Goal: Task Accomplishment & Management: Manage account settings

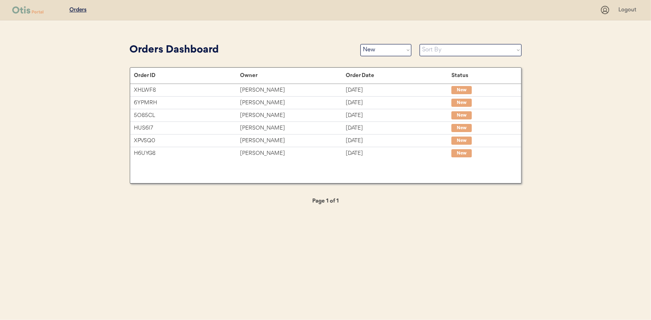
click at [379, 52] on select "Status On Hold New In Progress Complete Pending HW Consent Canceled" at bounding box center [385, 50] width 51 height 12
select select ""in_progress""
click at [360, 44] on select "Status On Hold New In Progress Complete Pending HW Consent Canceled" at bounding box center [385, 50] width 51 height 12
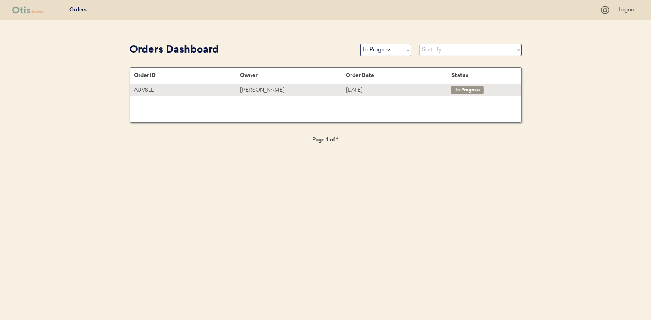
click at [255, 86] on div "Joy Armstrong" at bounding box center [293, 90] width 106 height 9
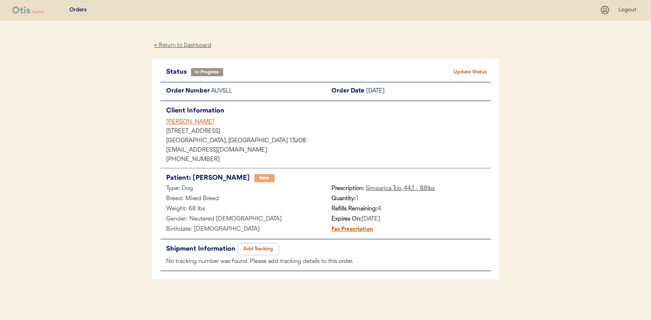
click at [253, 249] on button "Add Tracking" at bounding box center [258, 249] width 41 height 11
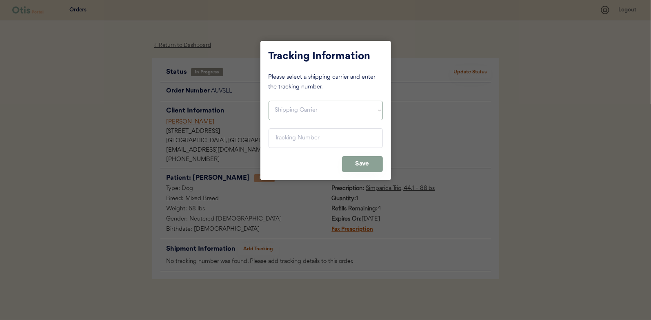
click at [282, 110] on select "Shipping Carrier FedEx FedEx Ground Economy UPS USPS" at bounding box center [325, 111] width 114 height 20
select select ""usps""
click at [268, 101] on select "Shipping Carrier FedEx FedEx Ground Economy UPS USPS" at bounding box center [325, 111] width 114 height 20
click at [281, 144] on input "input" at bounding box center [325, 139] width 114 height 20
paste input "9400150105798030051325"
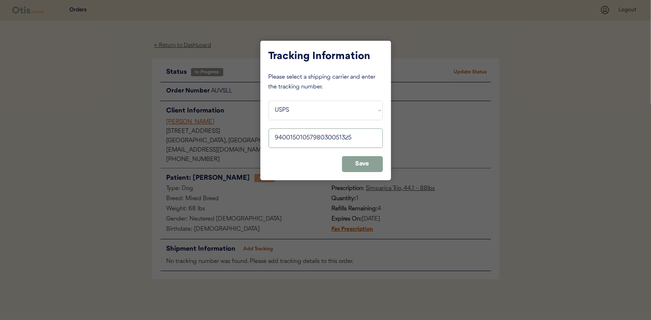
type input "9400150105798030051325"
click at [365, 164] on button "Save" at bounding box center [362, 164] width 41 height 16
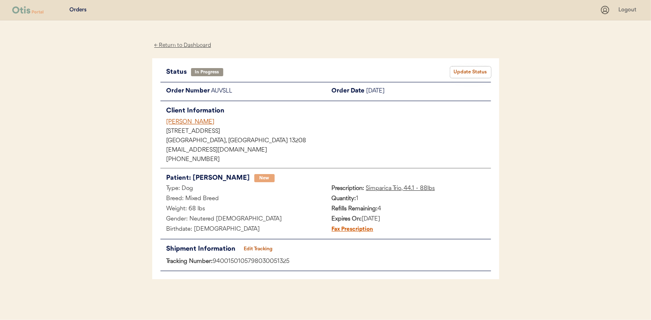
click at [470, 67] on button "Update Status" at bounding box center [470, 72] width 41 height 11
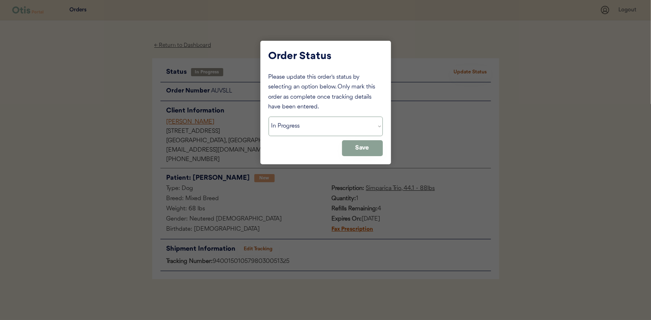
click at [291, 130] on select "Status On Hold New In Progress Complete Pending HW Consent Canceled" at bounding box center [325, 127] width 114 height 20
select select ""complete""
click at [268, 117] on select "Status On Hold New In Progress Complete Pending HW Consent Canceled" at bounding box center [325, 127] width 114 height 20
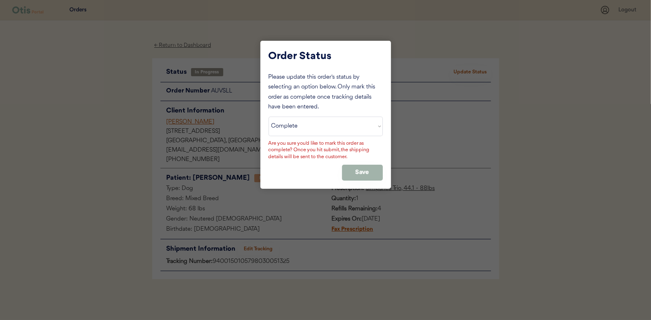
click at [357, 173] on button "Save" at bounding box center [362, 173] width 41 height 16
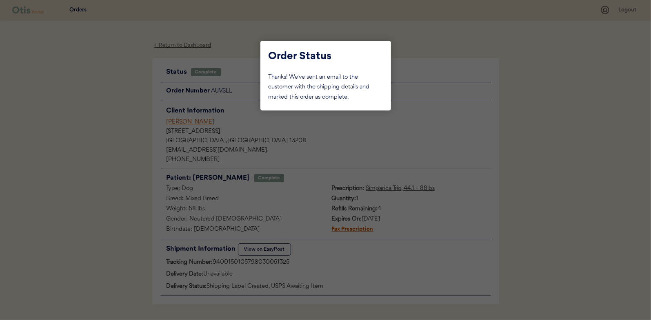
click at [86, 93] on div at bounding box center [325, 160] width 651 height 320
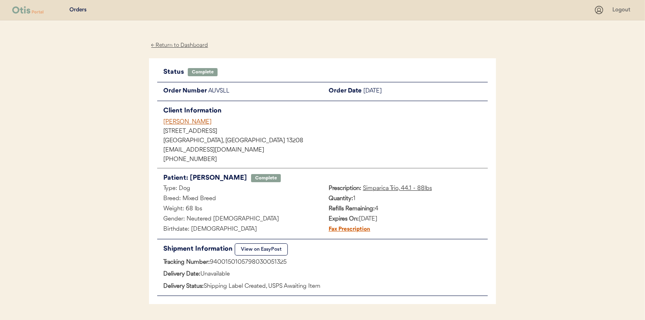
drag, startPoint x: 179, startPoint y: 46, endPoint x: 173, endPoint y: 46, distance: 5.3
click at [179, 46] on div "← Return to Dashboard" at bounding box center [179, 45] width 61 height 9
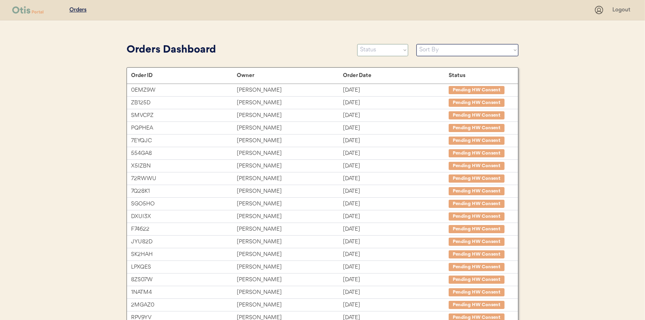
click at [370, 47] on select "Status On Hold New In Progress Complete Pending HW Consent Canceled" at bounding box center [382, 50] width 51 height 12
select select ""new""
click at [357, 44] on select "Status On Hold New In Progress Complete Pending HW Consent Canceled" at bounding box center [382, 50] width 51 height 12
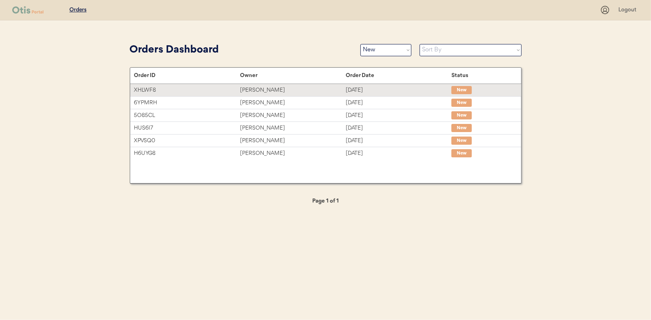
click at [260, 90] on div "Vicmary Bonilla" at bounding box center [293, 90] width 106 height 9
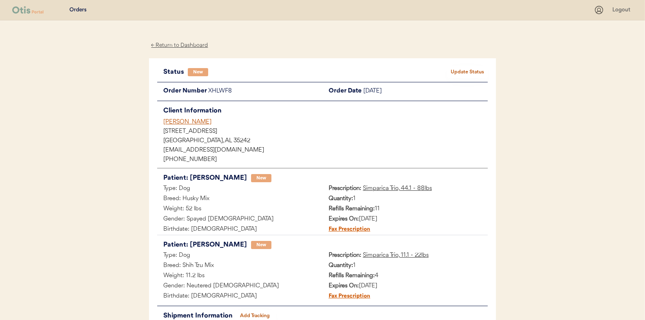
click at [465, 71] on button "Update Status" at bounding box center [467, 72] width 41 height 11
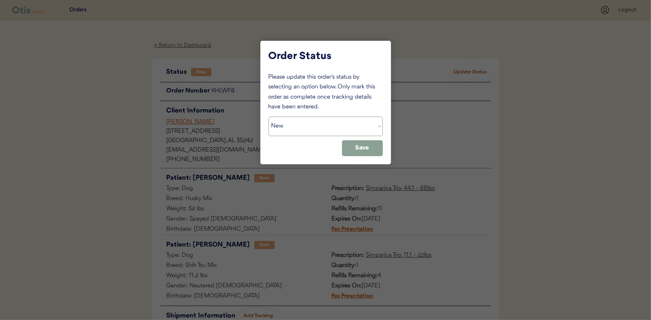
click at [315, 123] on select "Status On Hold New In Progress Complete Pending HW Consent Canceled" at bounding box center [325, 127] width 114 height 20
select select ""in_progress""
click at [268, 117] on select "Status On Hold New In Progress Complete Pending HW Consent Canceled" at bounding box center [325, 127] width 114 height 20
click at [366, 148] on button "Save" at bounding box center [362, 148] width 41 height 16
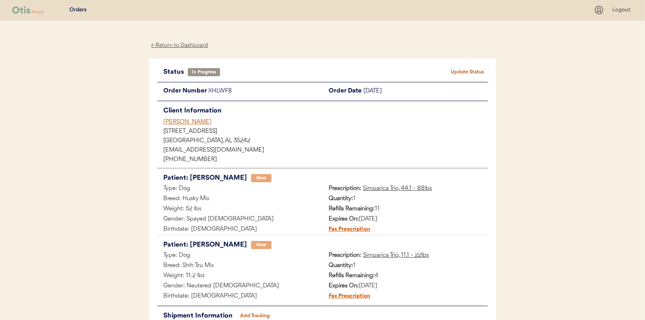
click at [177, 42] on div "← Return to Dashboard" at bounding box center [179, 45] width 61 height 9
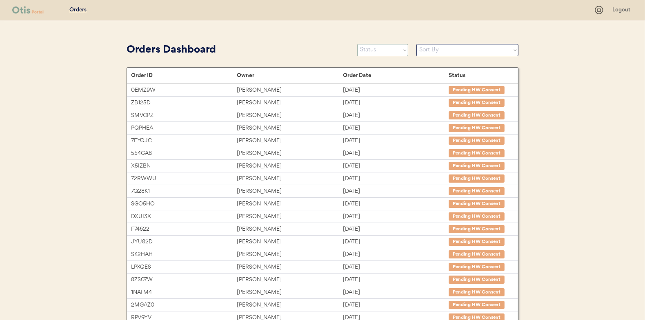
click at [376, 47] on select "Status On Hold New In Progress Complete Pending HW Consent Canceled" at bounding box center [382, 50] width 51 height 12
select select ""new""
click at [357, 44] on select "Status On Hold New In Progress Complete Pending HW Consent Canceled" at bounding box center [382, 50] width 51 height 12
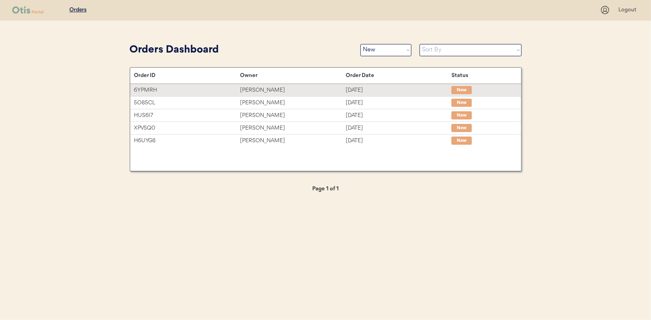
click at [251, 91] on div "[PERSON_NAME]" at bounding box center [293, 90] width 106 height 9
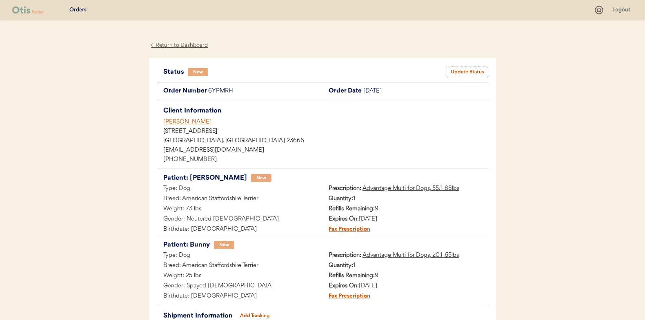
click at [463, 69] on button "Update Status" at bounding box center [467, 72] width 41 height 11
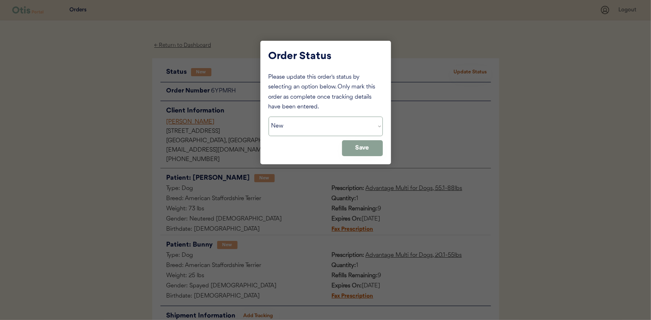
click at [285, 126] on select "Status On Hold New In Progress Complete Pending HW Consent Canceled" at bounding box center [325, 127] width 114 height 20
select select ""in_progress""
click at [268, 117] on select "Status On Hold New In Progress Complete Pending HW Consent Canceled" at bounding box center [325, 127] width 114 height 20
click at [364, 152] on button "Save" at bounding box center [362, 148] width 41 height 16
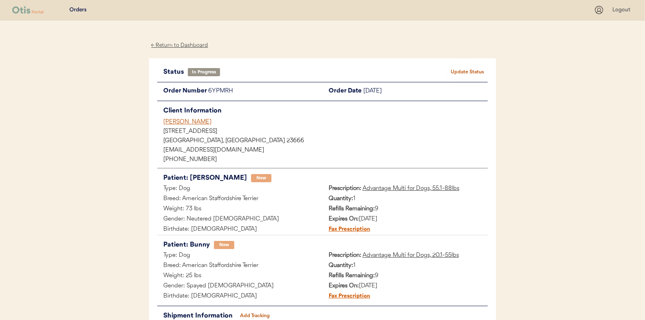
click at [186, 47] on div "← Return to Dashboard" at bounding box center [179, 45] width 61 height 9
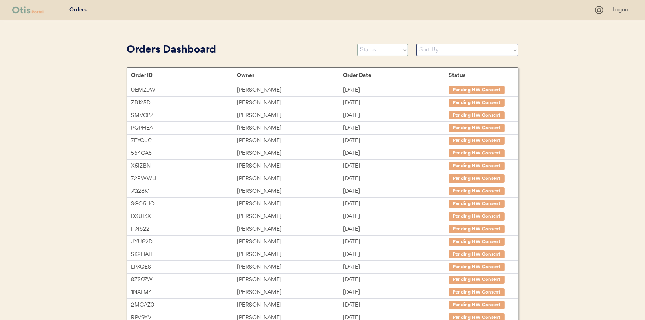
click at [372, 55] on select "Status On Hold New In Progress Complete Pending HW Consent Canceled" at bounding box center [382, 50] width 51 height 12
select select ""new""
click at [357, 44] on select "Status On Hold New In Progress Complete Pending HW Consent Canceled" at bounding box center [382, 50] width 51 height 12
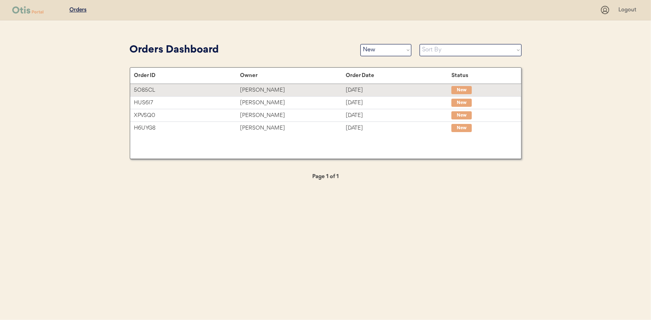
click at [257, 88] on div "[PERSON_NAME]" at bounding box center [293, 90] width 106 height 9
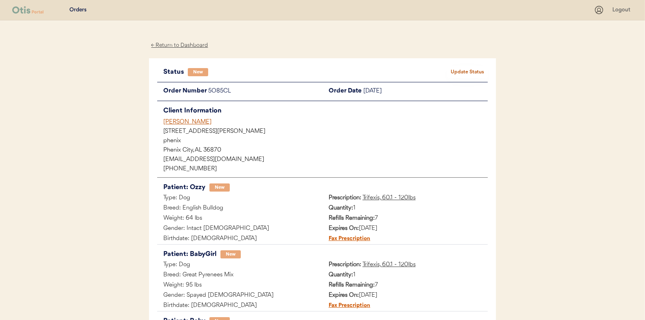
click at [470, 71] on button "Update Status" at bounding box center [467, 72] width 41 height 11
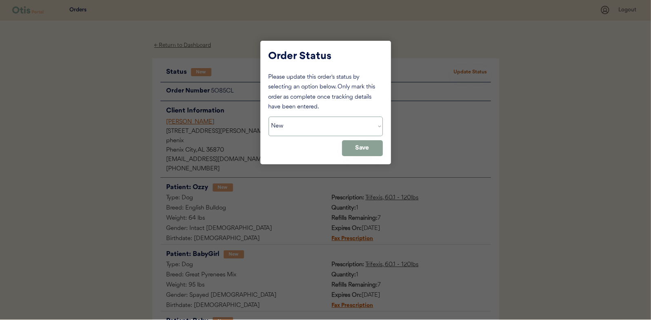
click at [291, 121] on select "Status On Hold New In Progress Complete Pending HW Consent Canceled" at bounding box center [325, 127] width 114 height 20
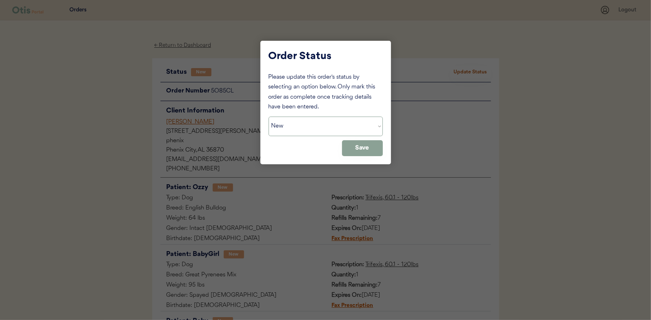
select select ""in_progress""
click at [268, 117] on select "Status On Hold New In Progress Complete Pending HW Consent Canceled" at bounding box center [325, 127] width 114 height 20
click at [354, 149] on button "Save" at bounding box center [362, 148] width 41 height 16
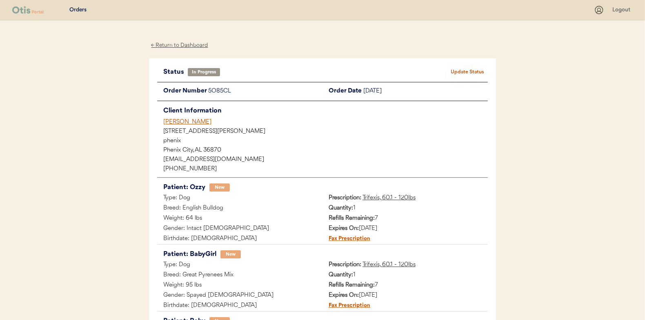
click at [174, 44] on div "← Return to Dashboard" at bounding box center [179, 45] width 61 height 9
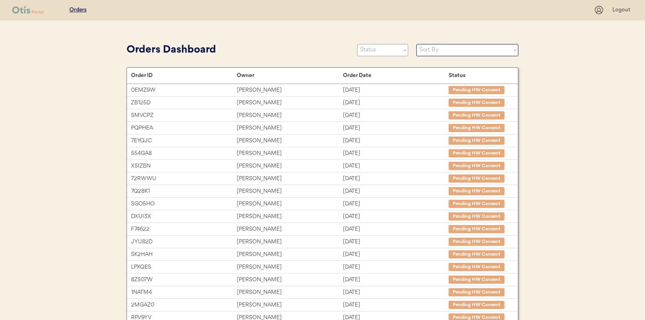
click at [369, 48] on select "Status On Hold New In Progress Complete Pending HW Consent Canceled" at bounding box center [382, 50] width 51 height 12
select select ""new""
click at [357, 44] on select "Status On Hold New In Progress Complete Pending HW Consent Canceled" at bounding box center [382, 50] width 51 height 12
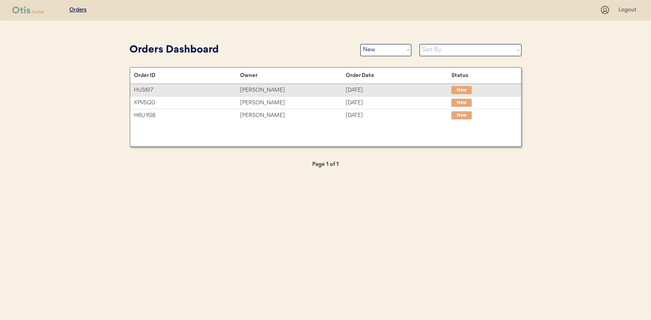
click at [255, 90] on div "[PERSON_NAME]" at bounding box center [293, 90] width 106 height 9
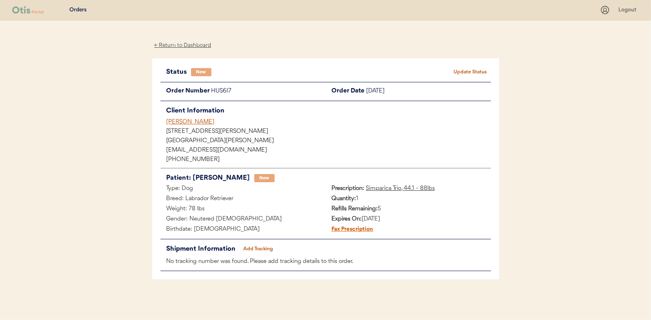
click at [464, 69] on button "Update Status" at bounding box center [470, 72] width 41 height 11
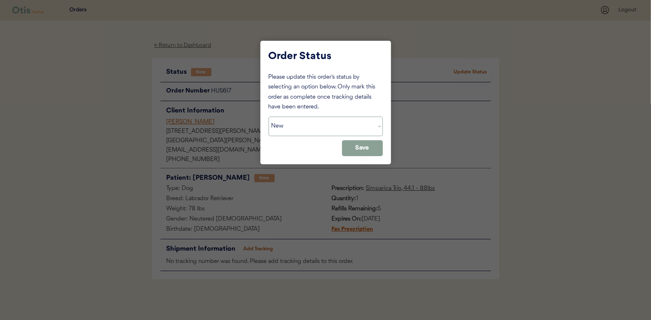
click at [302, 129] on select "Status On Hold New In Progress Complete Pending HW Consent Canceled" at bounding box center [325, 127] width 114 height 20
select select ""in_progress""
click at [268, 117] on select "Status On Hold New In Progress Complete Pending HW Consent Canceled" at bounding box center [325, 127] width 114 height 20
click at [369, 146] on button "Save" at bounding box center [362, 148] width 41 height 16
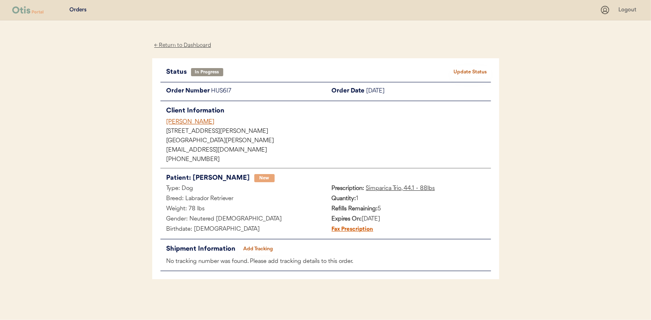
click at [180, 45] on div "← Return to Dashboard" at bounding box center [182, 45] width 61 height 9
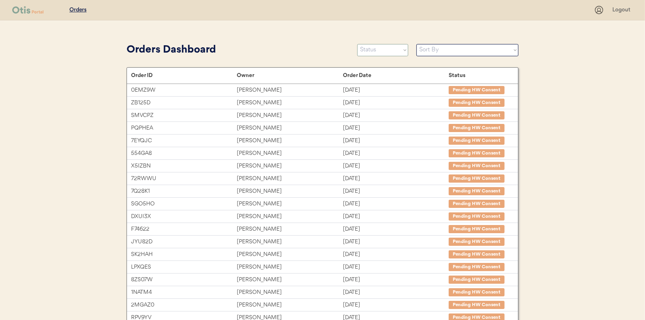
click at [379, 53] on select "Status On Hold New In Progress Complete Pending HW Consent Canceled" at bounding box center [382, 50] width 51 height 12
select select ""new""
click at [357, 44] on select "Status On Hold New In Progress Complete Pending HW Consent Canceled" at bounding box center [382, 50] width 51 height 12
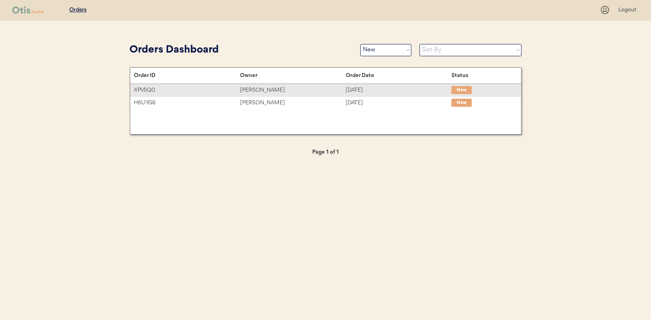
click at [259, 88] on div "Christopher DeSimone" at bounding box center [293, 90] width 106 height 9
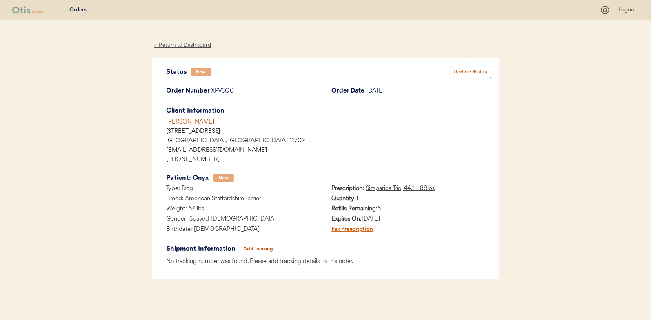
click at [468, 71] on button "Update Status" at bounding box center [470, 72] width 41 height 11
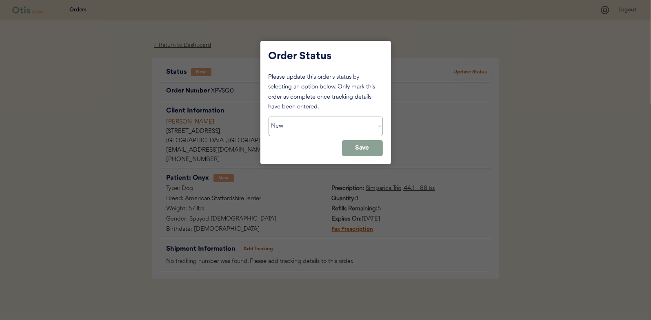
click at [314, 127] on select "Status On Hold New In Progress Complete Pending HW Consent Canceled" at bounding box center [325, 127] width 114 height 20
select select ""in_progress""
click at [268, 117] on select "Status On Hold New In Progress Complete Pending HW Consent Canceled" at bounding box center [325, 127] width 114 height 20
click at [367, 148] on button "Save" at bounding box center [362, 148] width 41 height 16
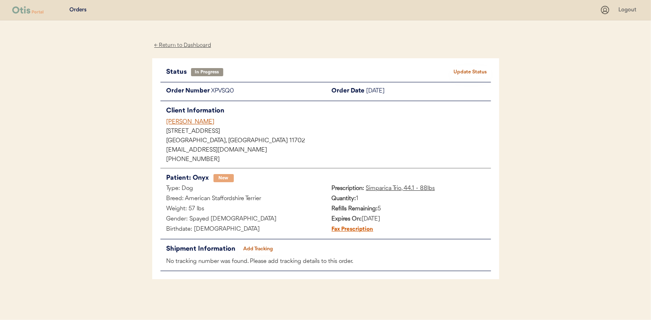
click at [182, 46] on div "← Return to Dashboard" at bounding box center [182, 45] width 61 height 9
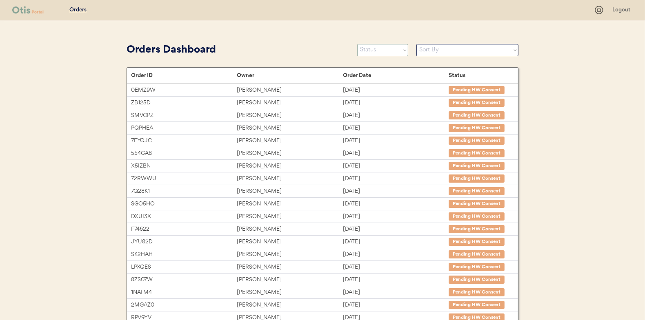
click at [372, 50] on select "Status On Hold New In Progress Complete Pending HW Consent Canceled" at bounding box center [382, 50] width 51 height 12
select select ""new""
click at [357, 44] on select "Status On Hold New In Progress Complete Pending HW Consent Canceled" at bounding box center [382, 50] width 51 height 12
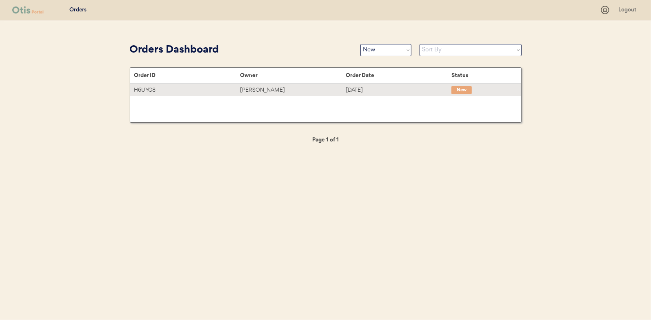
click at [260, 91] on div "[PERSON_NAME]" at bounding box center [293, 90] width 106 height 9
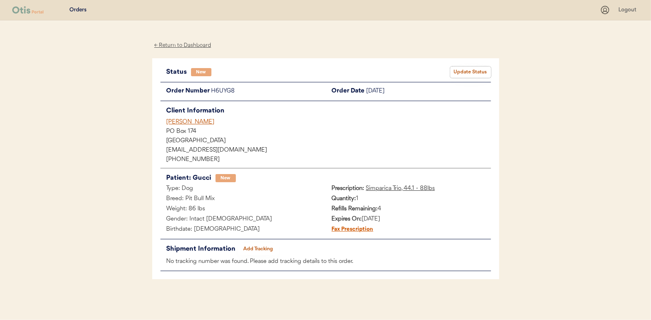
click at [460, 71] on button "Update Status" at bounding box center [470, 72] width 41 height 11
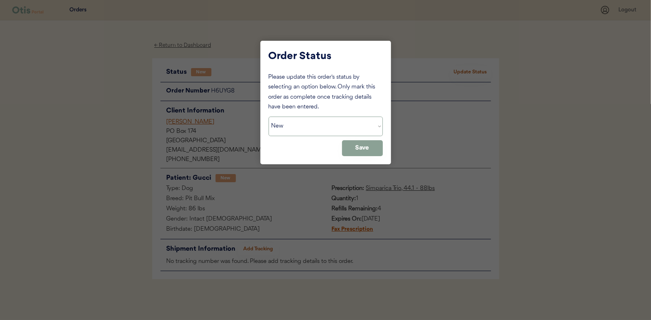
click at [310, 130] on select "Status On Hold New In Progress Complete Pending HW Consent Canceled" at bounding box center [325, 127] width 114 height 20
select select ""in_progress""
click at [268, 117] on select "Status On Hold New In Progress Complete Pending HW Consent Canceled" at bounding box center [325, 127] width 114 height 20
click at [371, 143] on button "Save" at bounding box center [362, 148] width 41 height 16
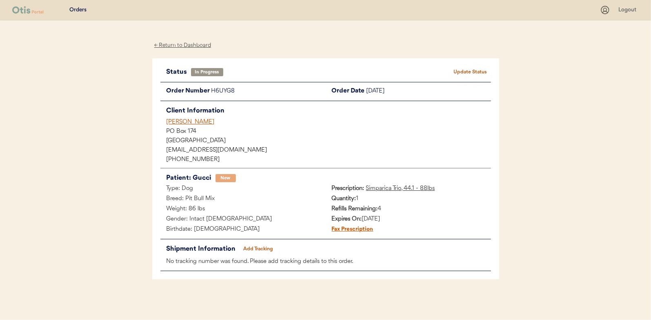
click at [178, 42] on div "← Return to Dashboard" at bounding box center [182, 45] width 61 height 9
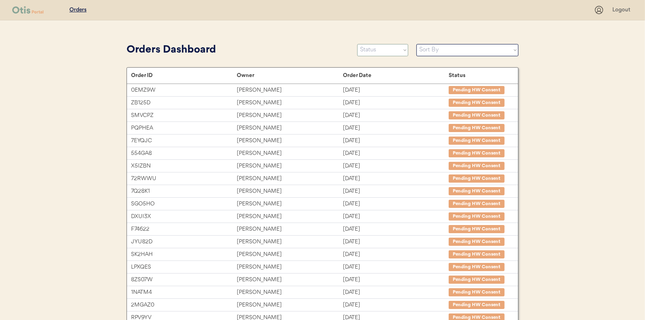
click at [379, 52] on select "Status On Hold New In Progress Complete Pending HW Consent Canceled" at bounding box center [382, 50] width 51 height 12
select select ""new""
click at [357, 44] on select "Status On Hold New In Progress Complete Pending HW Consent Canceled" at bounding box center [382, 50] width 51 height 12
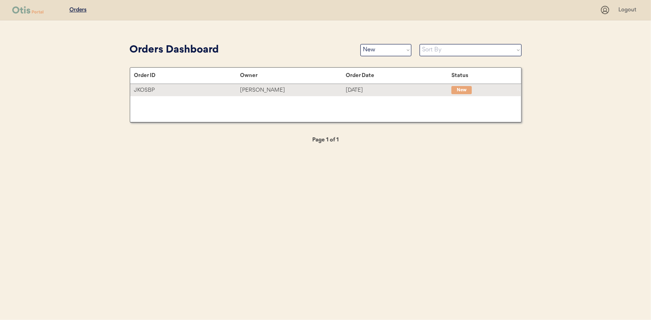
click at [267, 90] on div "Donald Kovalewski" at bounding box center [293, 90] width 106 height 9
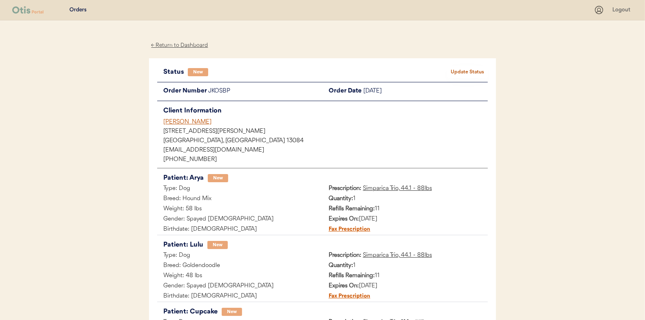
click at [130, 144] on div "Patients Consults Orders Logout ← Return to Dashboard Status New Update Status …" at bounding box center [322, 227] width 645 height 454
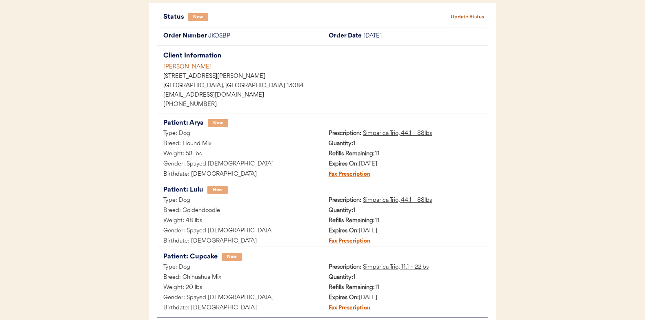
scroll to position [41, 0]
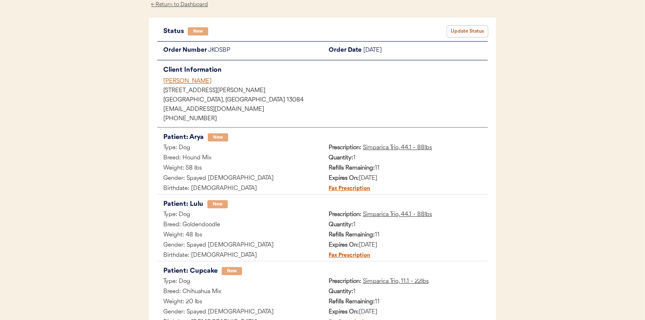
click at [468, 29] on button "Update Status" at bounding box center [467, 31] width 41 height 11
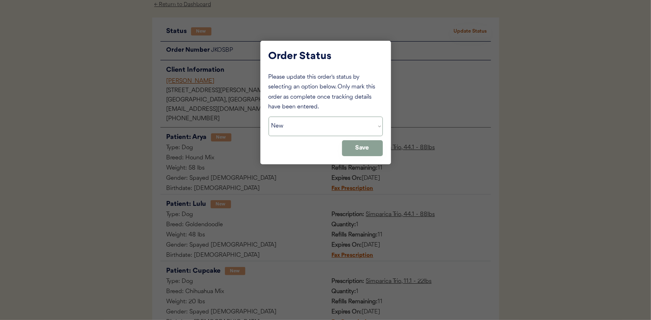
click at [293, 129] on select "Status On Hold New In Progress Complete Pending HW Consent Canceled" at bounding box center [325, 127] width 114 height 20
select select ""in_progress""
click at [268, 117] on select "Status On Hold New In Progress Complete Pending HW Consent Canceled" at bounding box center [325, 127] width 114 height 20
click at [363, 144] on button "Save" at bounding box center [362, 148] width 41 height 16
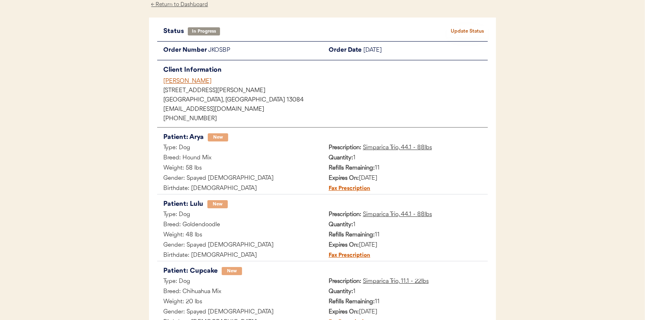
scroll to position [0, 0]
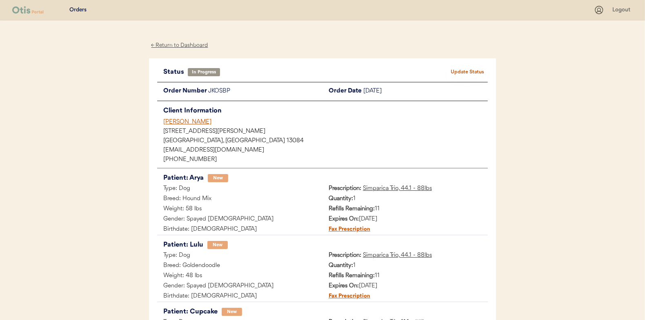
click at [185, 44] on div "← Return to Dashboard" at bounding box center [179, 45] width 61 height 9
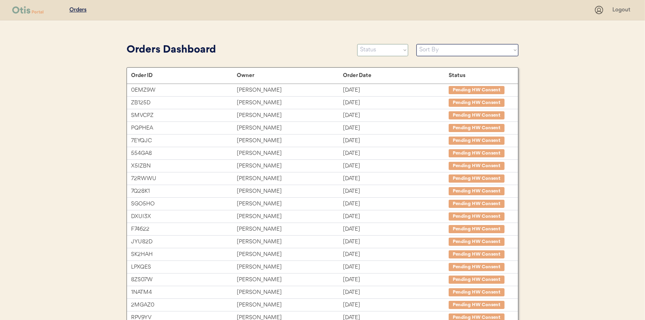
click at [368, 50] on select "Status On Hold New In Progress Complete Pending HW Consent Canceled" at bounding box center [382, 50] width 51 height 12
select select ""new""
click at [357, 44] on select "Status On Hold New In Progress Complete Pending HW Consent Canceled" at bounding box center [382, 50] width 51 height 12
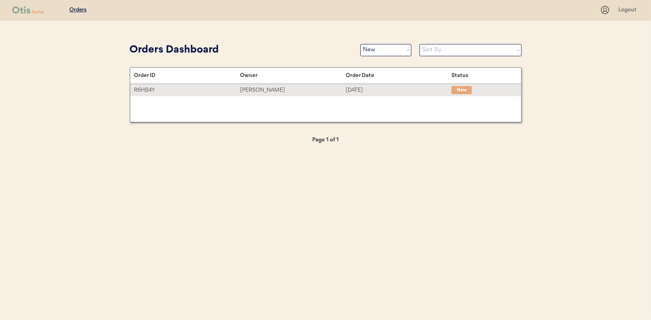
click at [256, 89] on div "Shelley Morris" at bounding box center [293, 90] width 106 height 9
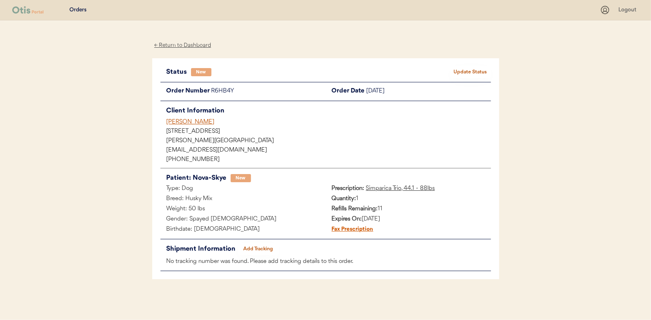
click at [470, 69] on button "Update Status" at bounding box center [470, 72] width 41 height 11
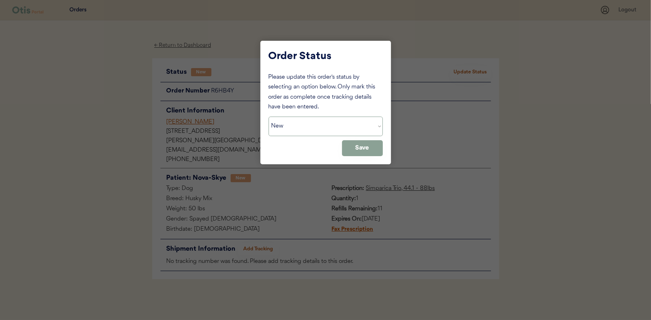
click at [302, 128] on select "Status On Hold New In Progress Complete Pending HW Consent Canceled" at bounding box center [325, 127] width 114 height 20
select select ""in_progress""
click at [268, 117] on select "Status On Hold New In Progress Complete Pending HW Consent Canceled" at bounding box center [325, 127] width 114 height 20
click at [365, 147] on button "Save" at bounding box center [362, 148] width 41 height 16
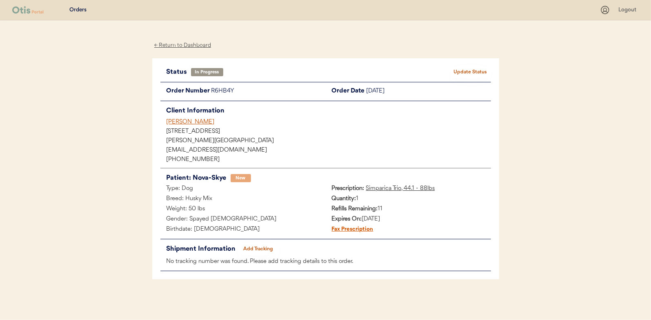
click at [194, 44] on div "← Return to Dashboard" at bounding box center [182, 45] width 61 height 9
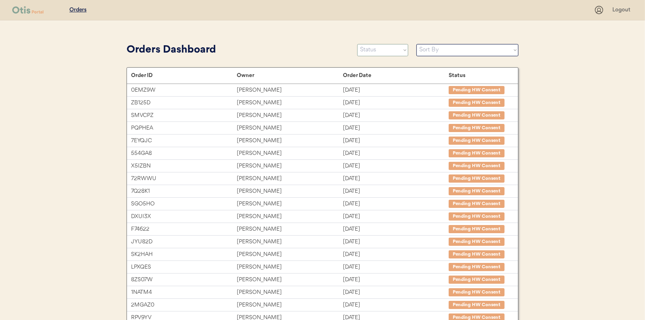
click at [394, 52] on select "Status On Hold New In Progress Complete Pending HW Consent Canceled" at bounding box center [382, 50] width 51 height 12
select select ""new""
click at [357, 44] on select "Status On Hold New In Progress Complete Pending HW Consent Canceled" at bounding box center [382, 50] width 51 height 12
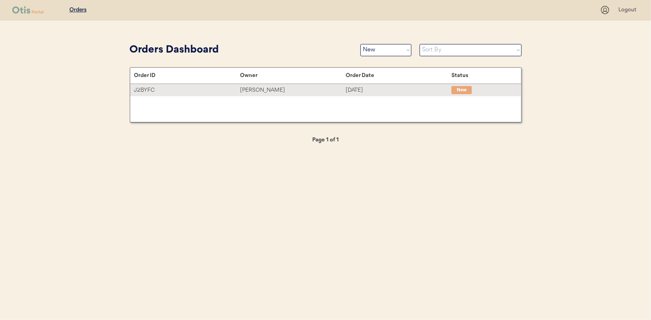
click at [264, 91] on div "[PERSON_NAME]" at bounding box center [293, 90] width 106 height 9
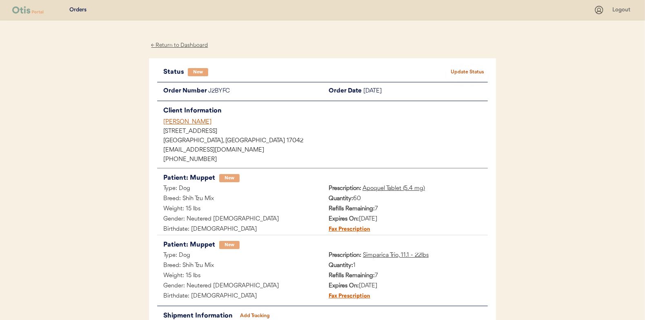
click at [468, 73] on button "Update Status" at bounding box center [467, 72] width 41 height 11
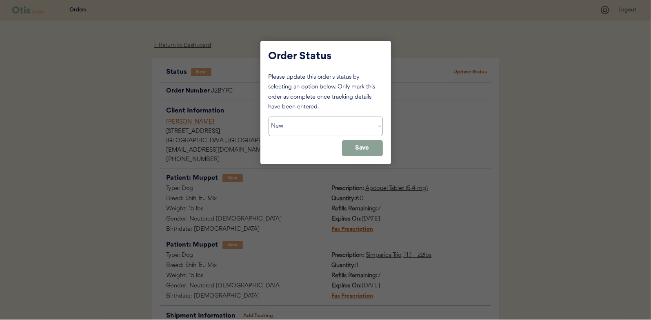
click at [314, 128] on select "Status On Hold New In Progress Complete Pending HW Consent Canceled" at bounding box center [325, 127] width 114 height 20
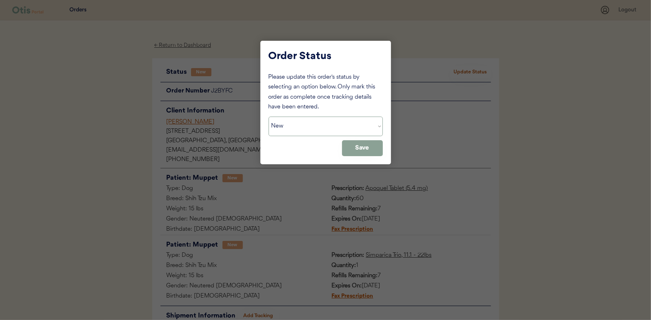
select select ""in_progress""
click at [268, 117] on select "Status On Hold New In Progress Complete Pending HW Consent Canceled" at bounding box center [325, 127] width 114 height 20
click at [370, 150] on button "Save" at bounding box center [362, 148] width 41 height 16
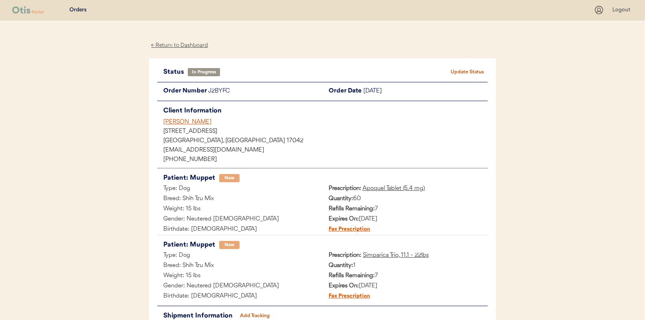
click at [177, 47] on div "← Return to Dashboard" at bounding box center [179, 45] width 61 height 9
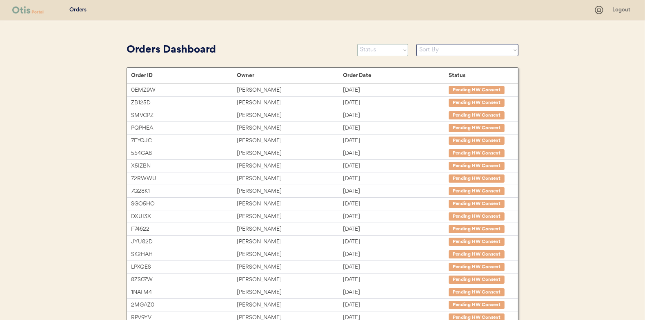
click at [370, 50] on select "Status On Hold New In Progress Complete Pending HW Consent Canceled" at bounding box center [382, 50] width 51 height 12
select select ""new""
click at [357, 44] on select "Status On Hold New In Progress Complete Pending HW Consent Canceled" at bounding box center [382, 50] width 51 height 12
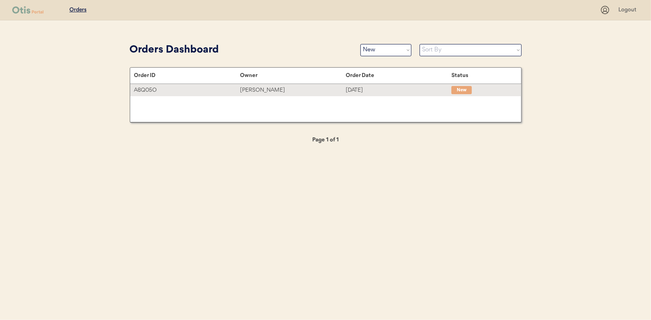
click at [259, 86] on div "[PERSON_NAME]" at bounding box center [293, 90] width 106 height 9
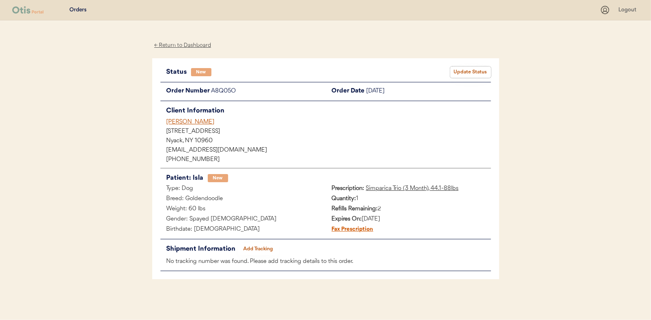
click at [480, 69] on button "Update Status" at bounding box center [470, 72] width 41 height 11
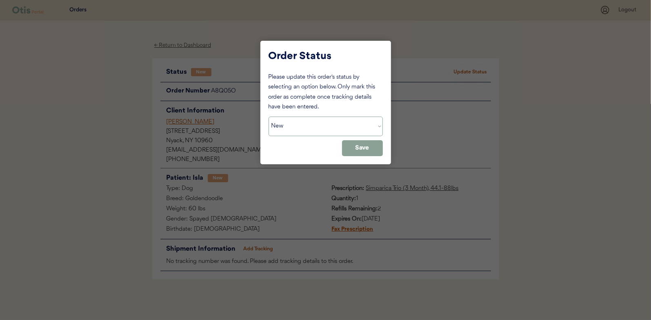
click at [312, 126] on select "Status On Hold New In Progress Complete Pending HW Consent Canceled" at bounding box center [325, 127] width 114 height 20
select select ""in_progress""
click at [268, 117] on select "Status On Hold New In Progress Complete Pending HW Consent Canceled" at bounding box center [325, 127] width 114 height 20
click at [360, 149] on button "Save" at bounding box center [362, 148] width 41 height 16
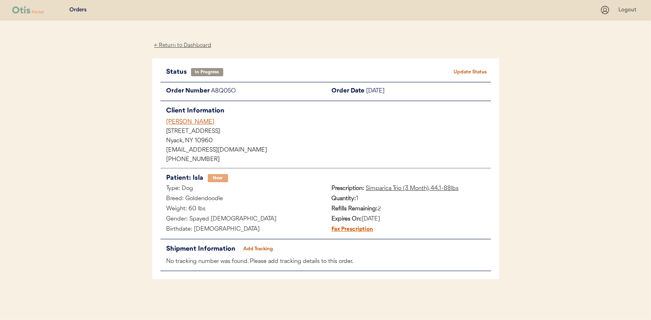
click at [192, 46] on div "← Return to Dashboard" at bounding box center [182, 45] width 61 height 9
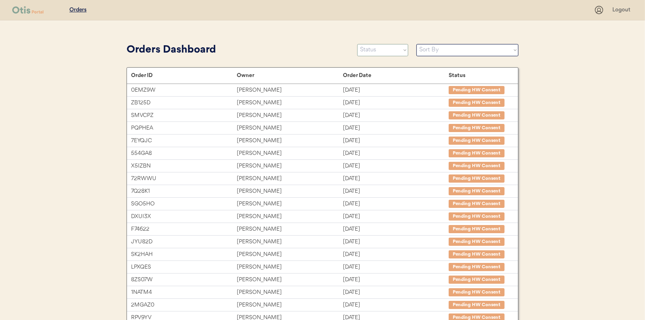
click at [379, 51] on select "Status On Hold New In Progress Complete Pending HW Consent Canceled" at bounding box center [382, 50] width 51 height 12
click at [357, 44] on select "Status On Hold New In Progress Complete Pending HW Consent Canceled" at bounding box center [382, 50] width 51 height 12
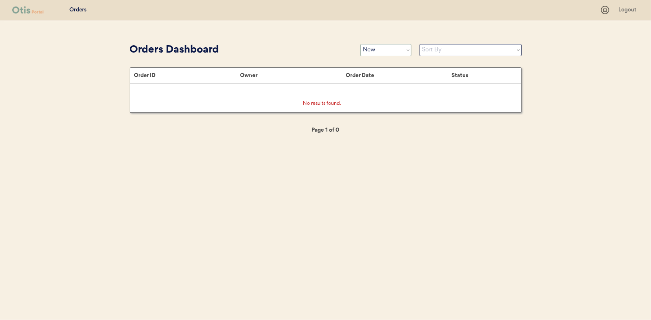
click at [373, 47] on select "Status On Hold New In Progress Complete Pending HW Consent Canceled" at bounding box center [385, 50] width 51 height 12
click at [360, 44] on select "Status On Hold New In Progress Complete Pending HW Consent Canceled" at bounding box center [385, 50] width 51 height 12
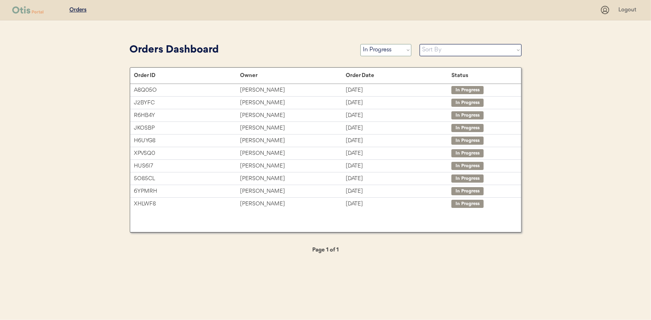
click at [367, 44] on select "Status On Hold New In Progress Complete Pending HW Consent Canceled" at bounding box center [385, 50] width 51 height 12
select select ""new""
click at [360, 44] on select "Status On Hold New In Progress Complete Pending HW Consent Canceled" at bounding box center [385, 50] width 51 height 12
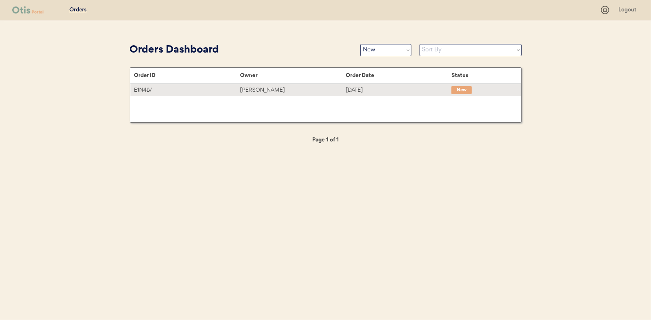
click at [253, 89] on div "Moriah DeSantis" at bounding box center [293, 90] width 106 height 9
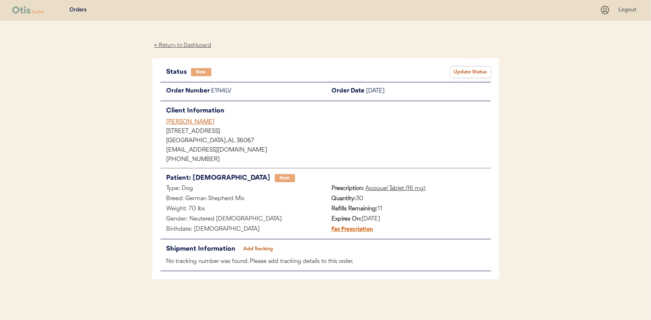
click at [474, 69] on button "Update Status" at bounding box center [470, 72] width 41 height 11
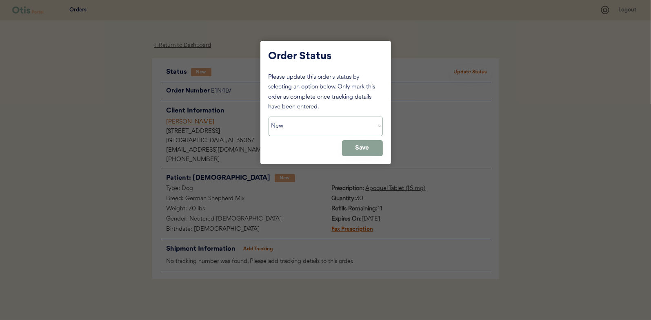
click at [281, 126] on select "Status On Hold New In Progress Complete Pending HW Consent Canceled" at bounding box center [325, 127] width 114 height 20
select select ""in_progress""
click at [268, 117] on select "Status On Hold New In Progress Complete Pending HW Consent Canceled" at bounding box center [325, 127] width 114 height 20
click at [362, 147] on button "Save" at bounding box center [362, 148] width 41 height 16
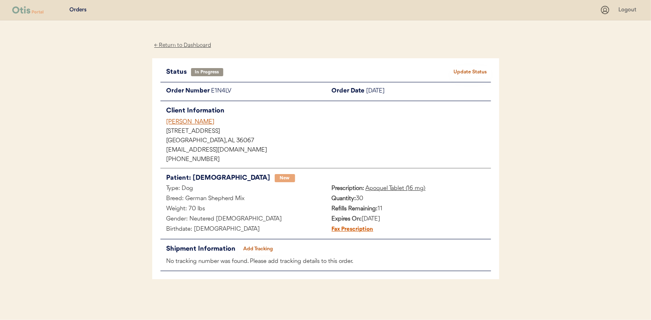
click at [183, 45] on div "← Return to Dashboard" at bounding box center [182, 45] width 61 height 9
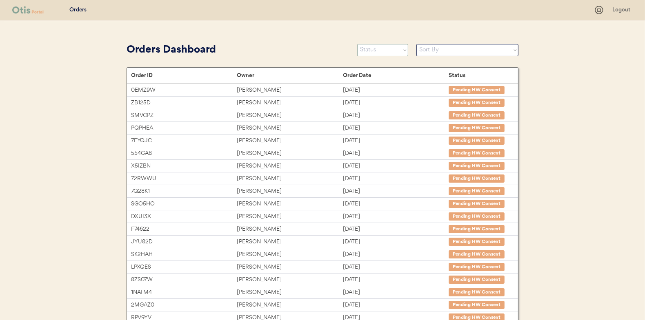
click at [379, 52] on select "Status On Hold New In Progress Complete Pending HW Consent Canceled" at bounding box center [382, 50] width 51 height 12
select select ""new""
click at [357, 44] on select "Status On Hold New In Progress Complete Pending HW Consent Canceled" at bounding box center [382, 50] width 51 height 12
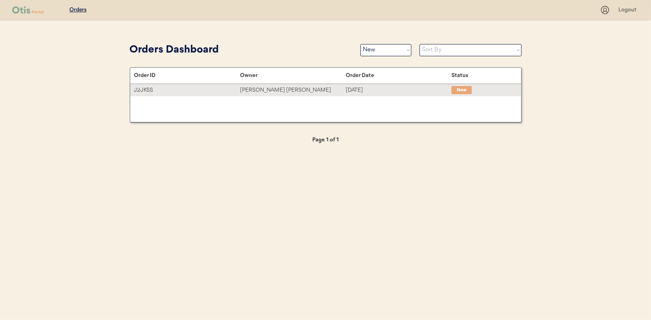
click at [258, 86] on div "[PERSON_NAME] [PERSON_NAME]" at bounding box center [293, 90] width 106 height 9
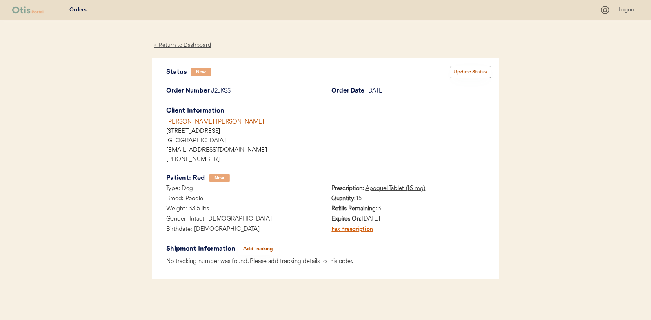
click at [475, 69] on button "Update Status" at bounding box center [470, 72] width 41 height 11
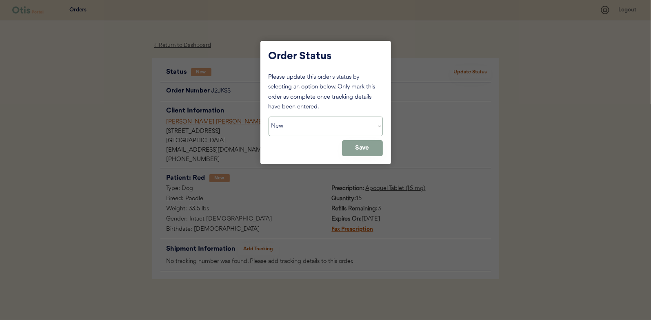
click at [295, 122] on select "Status On Hold New In Progress Complete Pending HW Consent Canceled" at bounding box center [325, 127] width 114 height 20
select select ""in_progress""
click at [268, 117] on select "Status On Hold New In Progress Complete Pending HW Consent Canceled" at bounding box center [325, 127] width 114 height 20
click at [371, 148] on button "Save" at bounding box center [362, 148] width 41 height 16
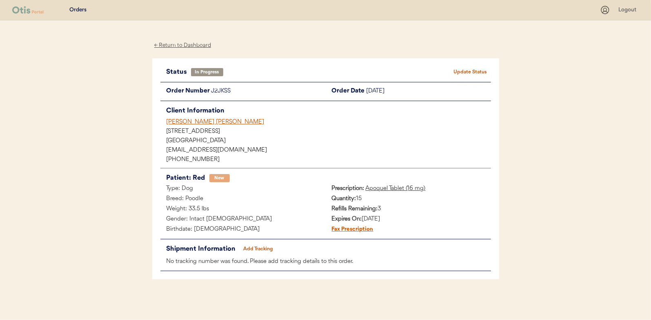
click at [187, 44] on div "← Return to Dashboard" at bounding box center [182, 45] width 61 height 9
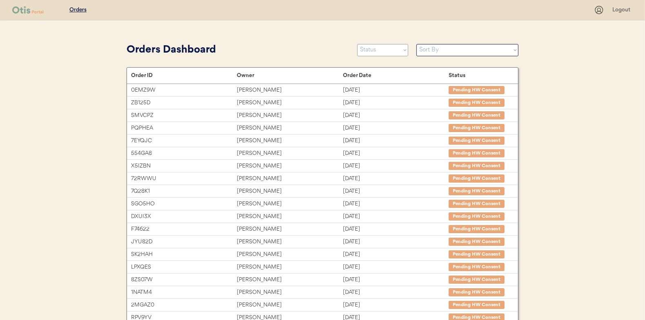
click at [369, 47] on select "Status On Hold New In Progress Complete Pending HW Consent Canceled" at bounding box center [382, 50] width 51 height 12
select select ""new""
click at [357, 44] on select "Status On Hold New In Progress Complete Pending HW Consent Canceled" at bounding box center [382, 50] width 51 height 12
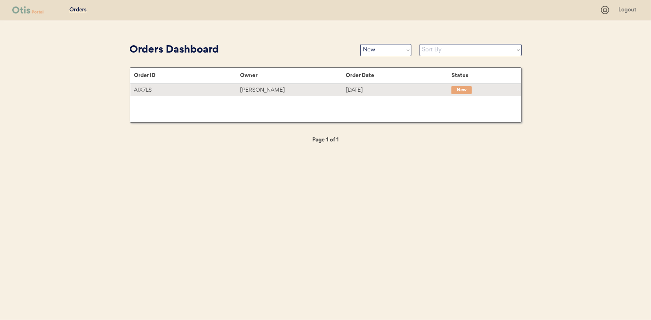
click at [257, 91] on div "[PERSON_NAME]" at bounding box center [293, 90] width 106 height 9
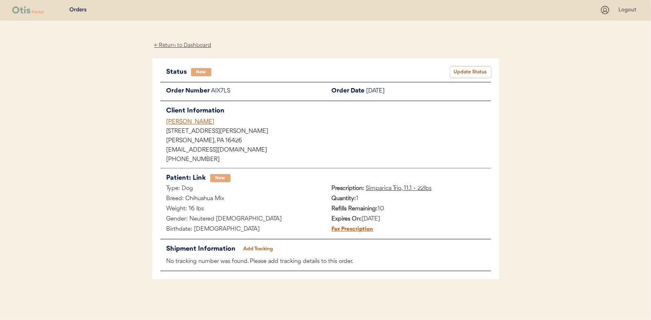
click at [459, 73] on button "Update Status" at bounding box center [470, 72] width 41 height 11
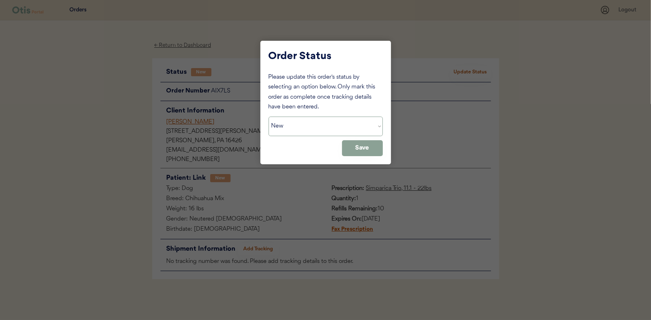
click at [290, 129] on select "Status On Hold New In Progress Complete Pending HW Consent Canceled" at bounding box center [325, 127] width 114 height 20
select select ""in_progress""
click at [268, 117] on select "Status On Hold New In Progress Complete Pending HW Consent Canceled" at bounding box center [325, 127] width 114 height 20
click at [365, 146] on button "Save" at bounding box center [362, 148] width 41 height 16
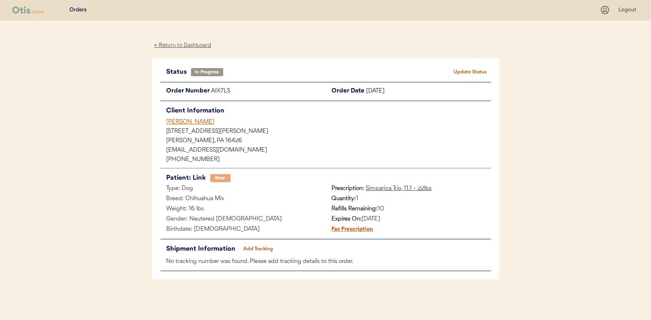
click at [190, 45] on div "← Return to Dashboard" at bounding box center [182, 45] width 61 height 9
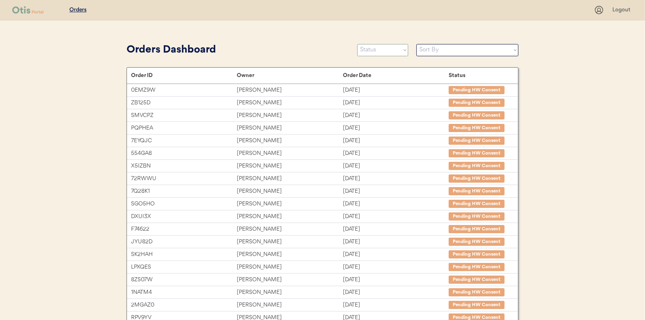
click at [385, 49] on select "Status On Hold New In Progress Complete Pending HW Consent Canceled" at bounding box center [382, 50] width 51 height 12
click at [357, 44] on select "Status On Hold New In Progress Complete Pending HW Consent Canceled" at bounding box center [382, 50] width 51 height 12
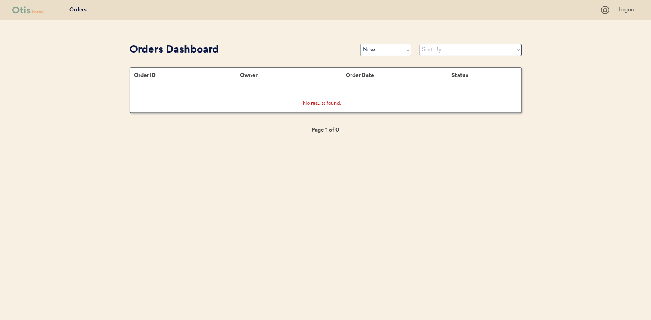
click at [387, 50] on select "Status On Hold New In Progress Complete Pending HW Consent Canceled" at bounding box center [385, 50] width 51 height 12
click at [360, 44] on select "Status On Hold New In Progress Complete Pending HW Consent Canceled" at bounding box center [385, 50] width 51 height 12
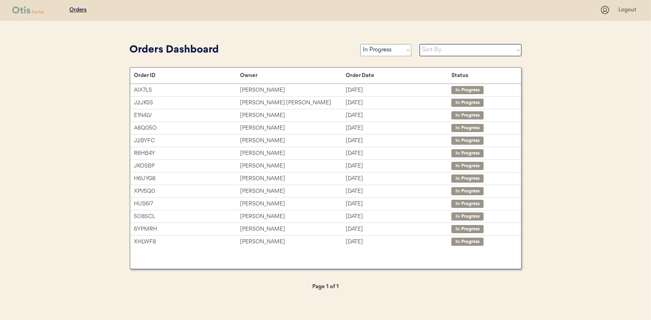
click at [376, 53] on select "Status On Hold New In Progress Complete Pending HW Consent Canceled" at bounding box center [385, 50] width 51 height 12
select select ""new""
click at [360, 44] on select "Status On Hold New In Progress Complete Pending HW Consent Canceled" at bounding box center [385, 50] width 51 height 12
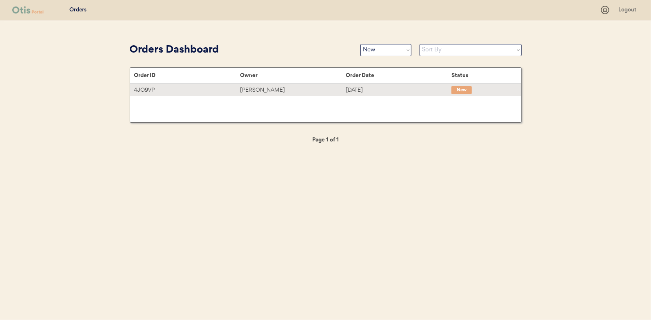
drag, startPoint x: 264, startPoint y: 89, endPoint x: 151, endPoint y: 93, distance: 113.1
click at [264, 89] on div "[PERSON_NAME]" at bounding box center [293, 90] width 106 height 9
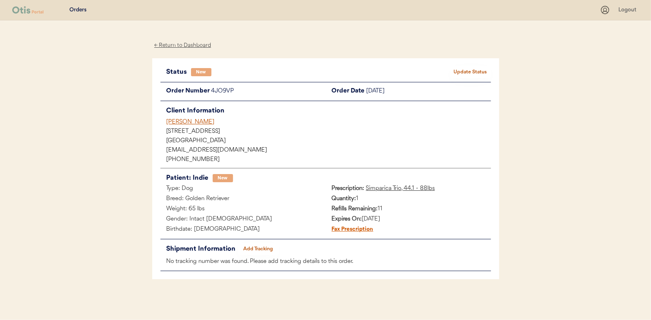
click at [469, 74] on button "Update Status" at bounding box center [470, 72] width 41 height 11
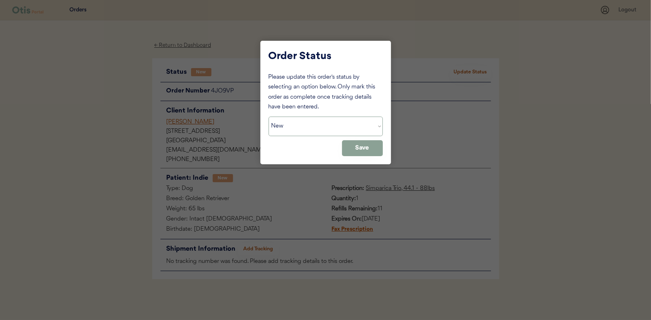
click at [303, 124] on select "Status On Hold New In Progress Complete Pending HW Consent Canceled" at bounding box center [325, 127] width 114 height 20
select select ""in_progress""
click at [268, 117] on select "Status On Hold New In Progress Complete Pending HW Consent Canceled" at bounding box center [325, 127] width 114 height 20
click at [365, 145] on button "Save" at bounding box center [362, 148] width 41 height 16
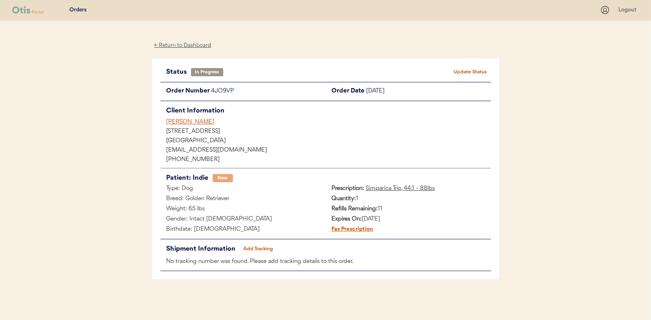
click at [189, 48] on div "← Return to Dashboard" at bounding box center [182, 45] width 61 height 9
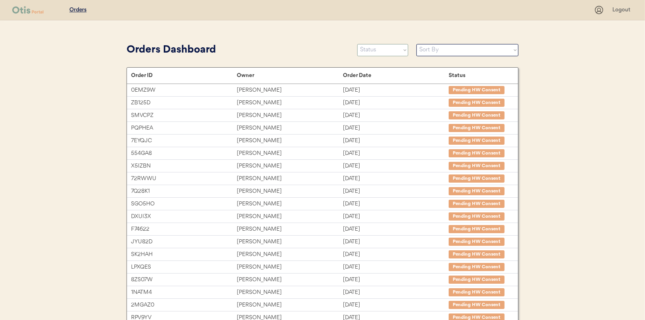
click at [384, 51] on select "Status On Hold New In Progress Complete Pending HW Consent Canceled" at bounding box center [382, 50] width 51 height 12
select select ""new""
click at [357, 44] on select "Status On Hold New In Progress Complete Pending HW Consent Canceled" at bounding box center [382, 50] width 51 height 12
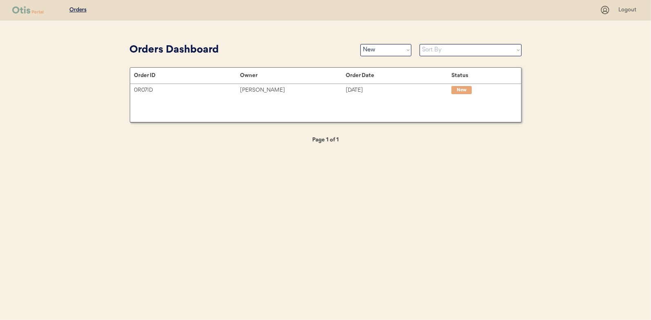
click at [264, 84] on div "Order ID Owner Order Date Status" at bounding box center [325, 76] width 391 height 16
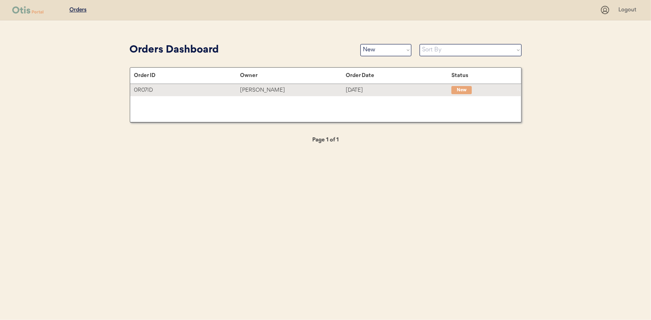
click at [265, 89] on div "Susan L Hartman" at bounding box center [293, 90] width 106 height 9
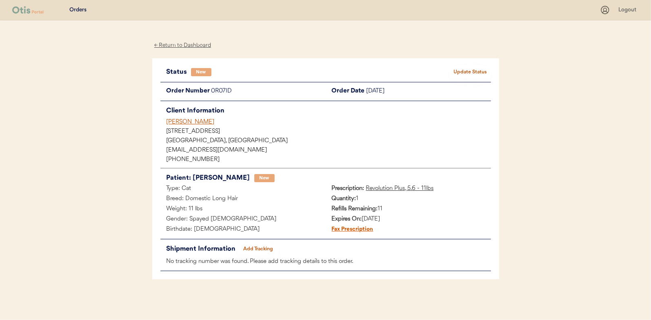
click at [478, 72] on button "Update Status" at bounding box center [470, 72] width 41 height 11
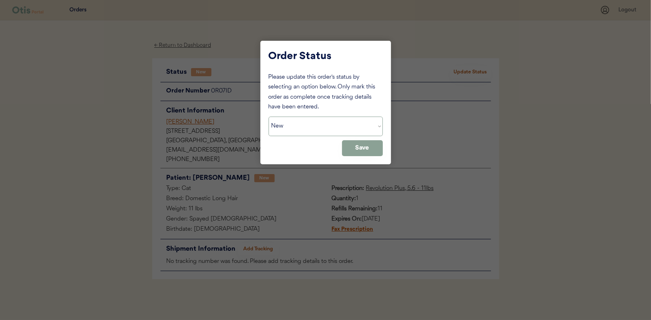
click at [303, 128] on select "Status On Hold New In Progress Complete Pending HW Consent Canceled" at bounding box center [325, 127] width 114 height 20
select select ""in_progress""
click at [268, 117] on select "Status On Hold New In Progress Complete Pending HW Consent Canceled" at bounding box center [325, 127] width 114 height 20
click at [375, 147] on button "Save" at bounding box center [362, 148] width 41 height 16
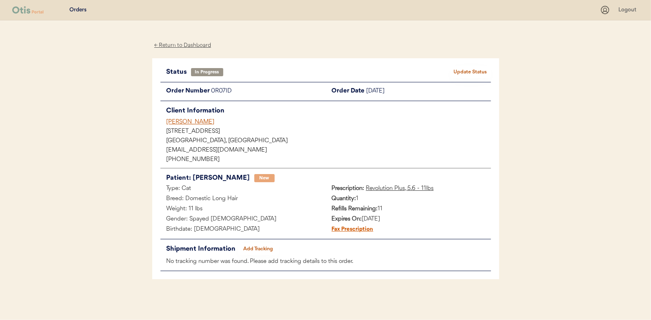
click at [178, 44] on div "← Return to Dashboard" at bounding box center [182, 45] width 61 height 9
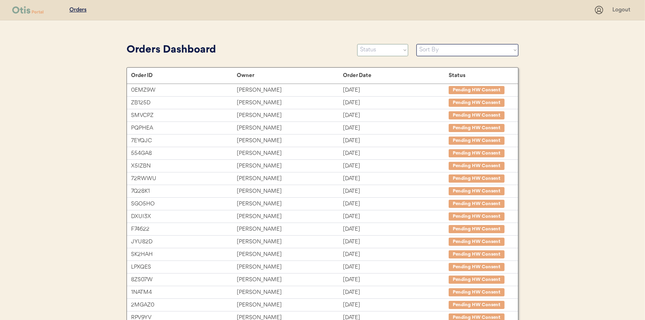
click at [373, 49] on select "Status On Hold New In Progress Complete Pending HW Consent Canceled" at bounding box center [382, 50] width 51 height 12
select select ""new""
click at [357, 44] on select "Status On Hold New In Progress Complete Pending HW Consent Canceled" at bounding box center [382, 50] width 51 height 12
